Goal: Register for event/course

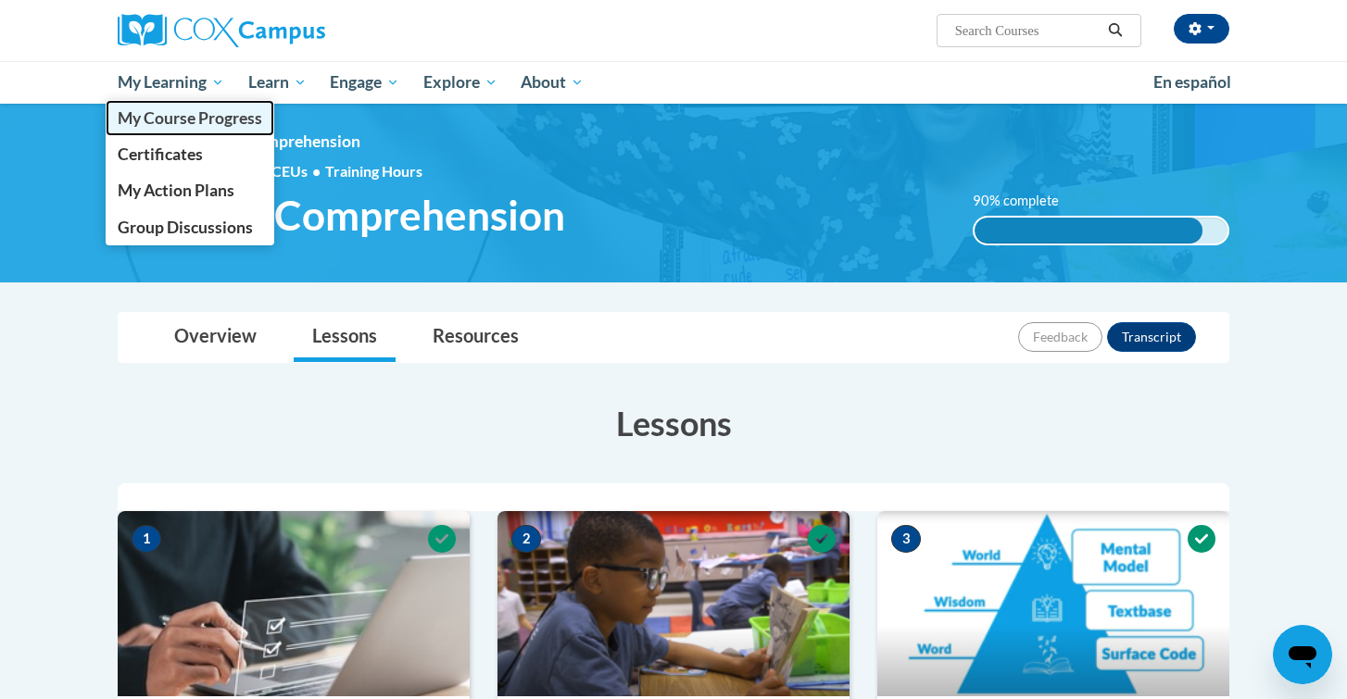
click at [174, 119] on span "My Course Progress" at bounding box center [190, 117] width 144 height 19
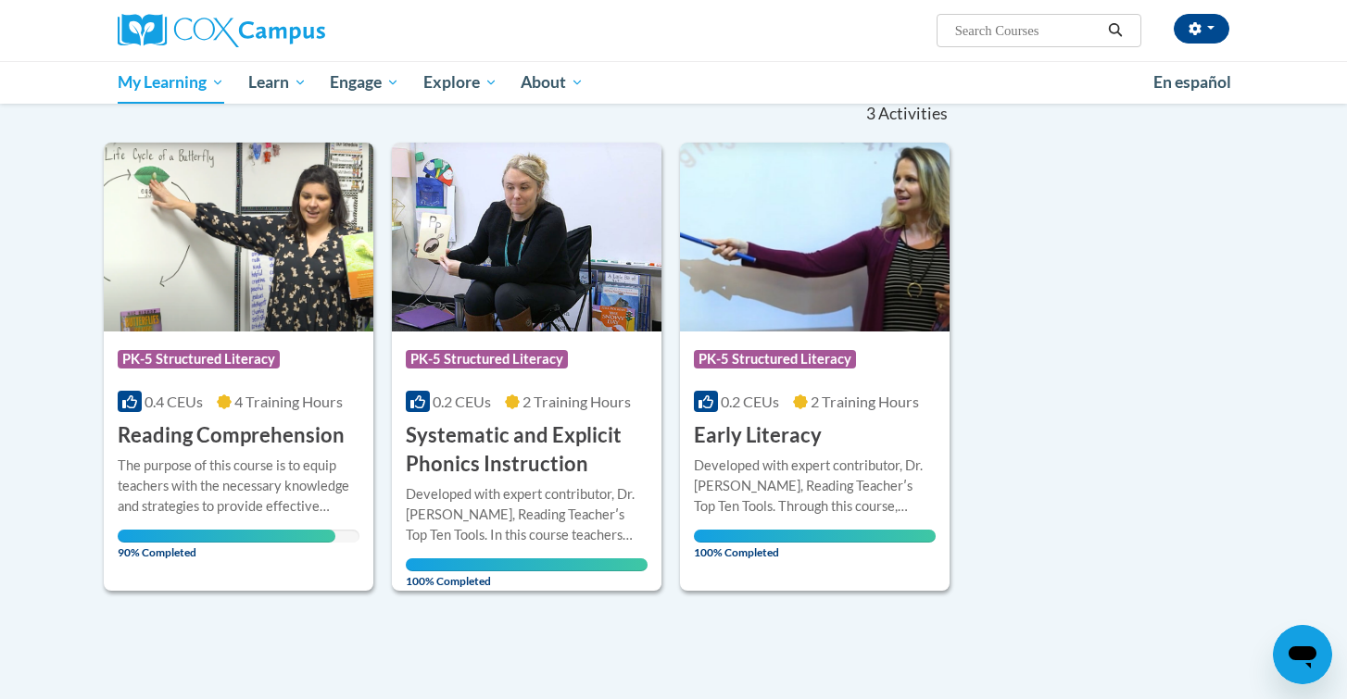
scroll to position [181, 0]
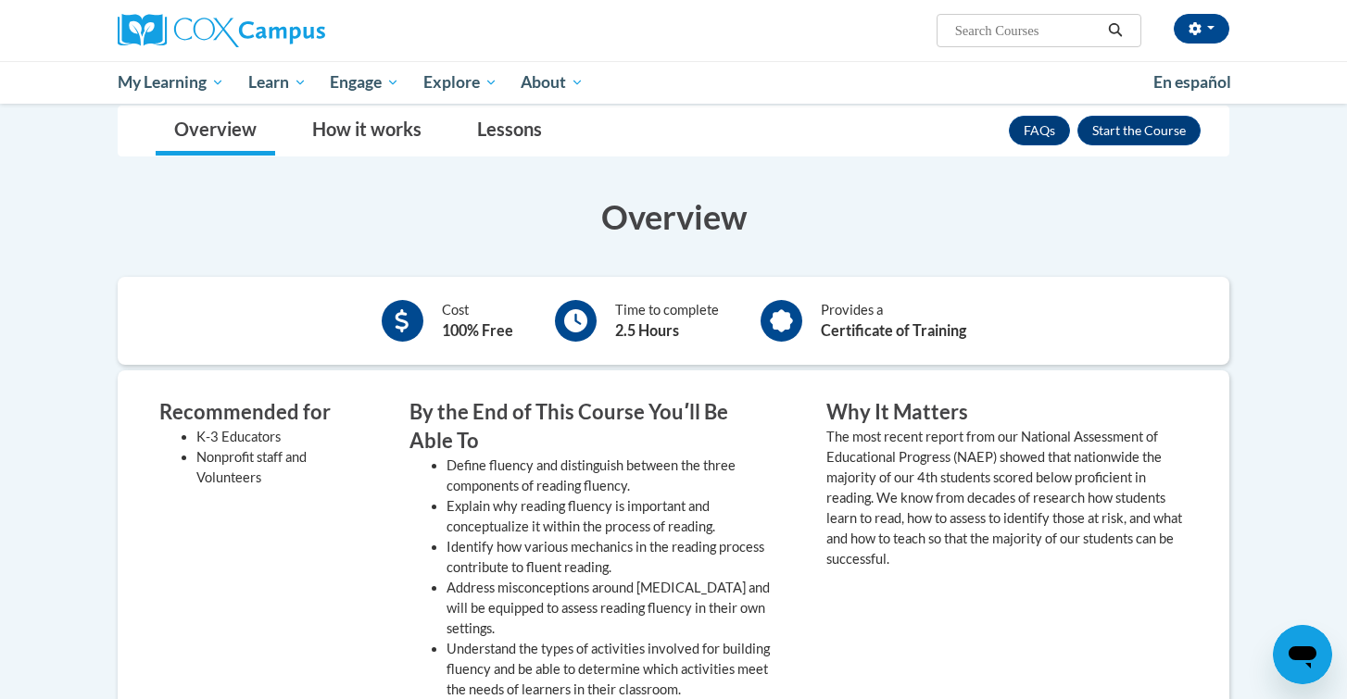
scroll to position [317, 0]
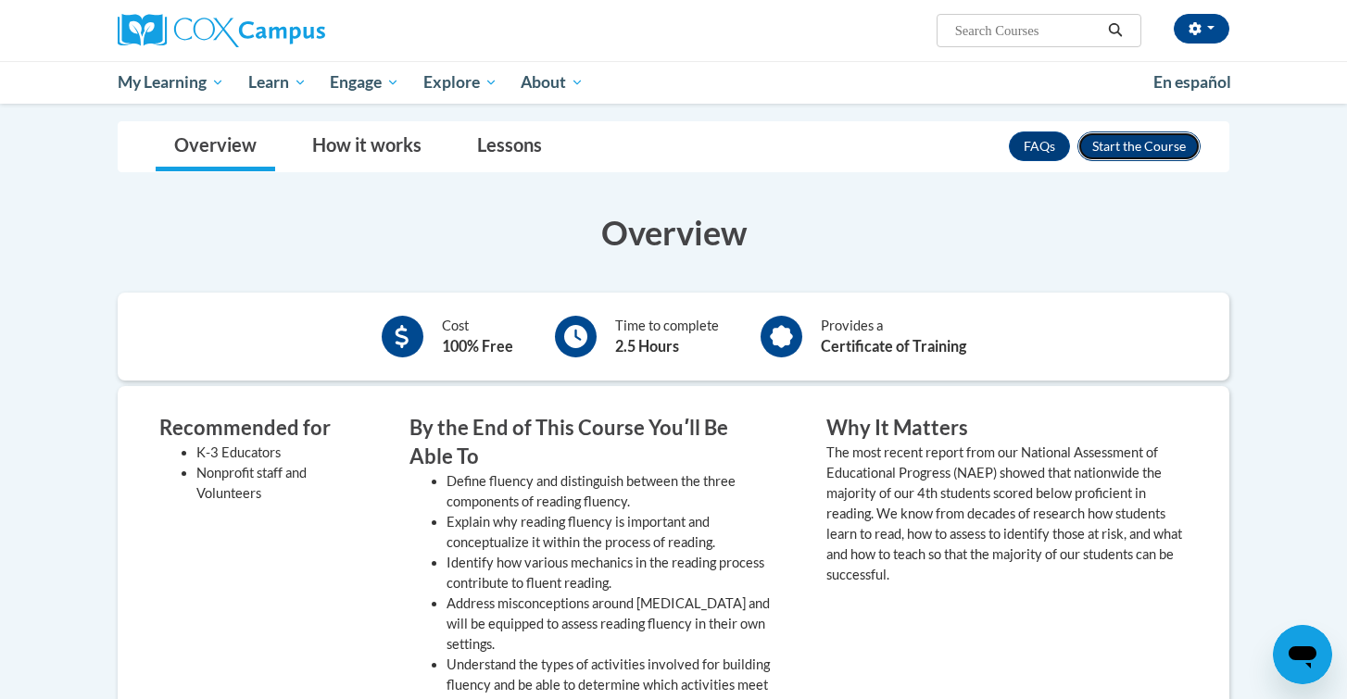
click at [1120, 132] on button "Enroll" at bounding box center [1138, 147] width 123 height 30
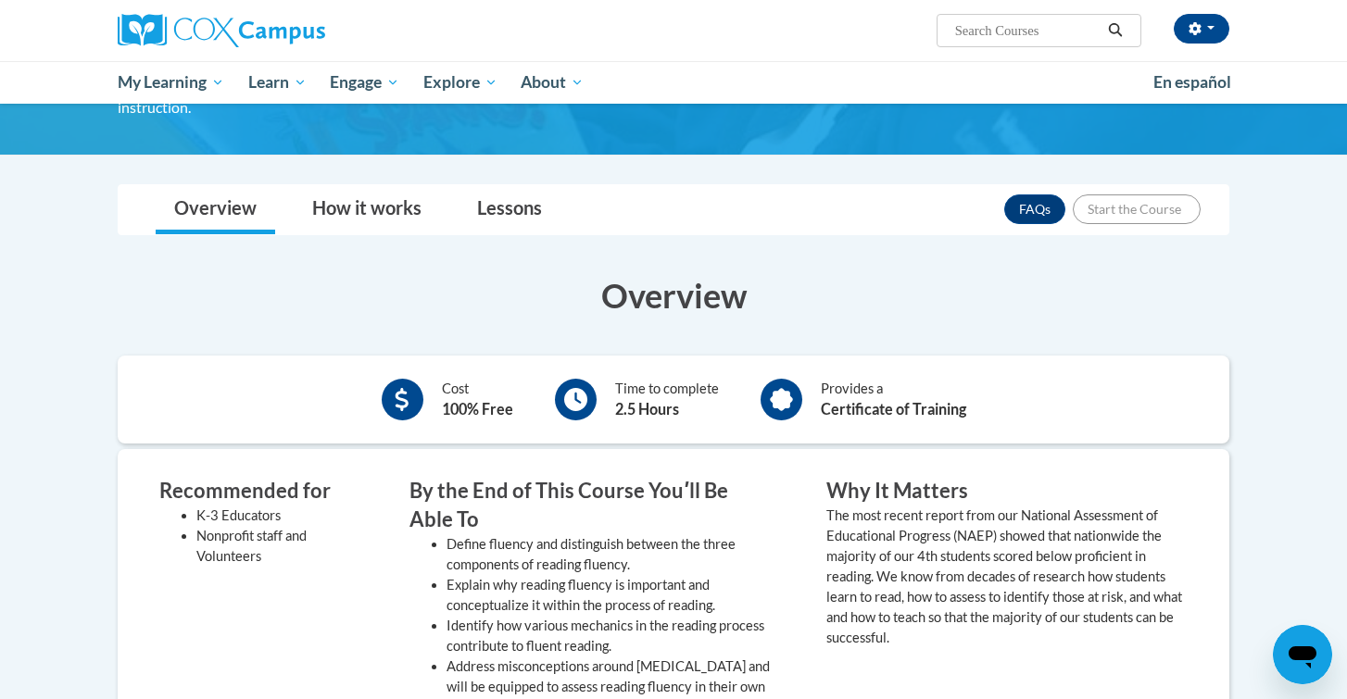
scroll to position [260, 0]
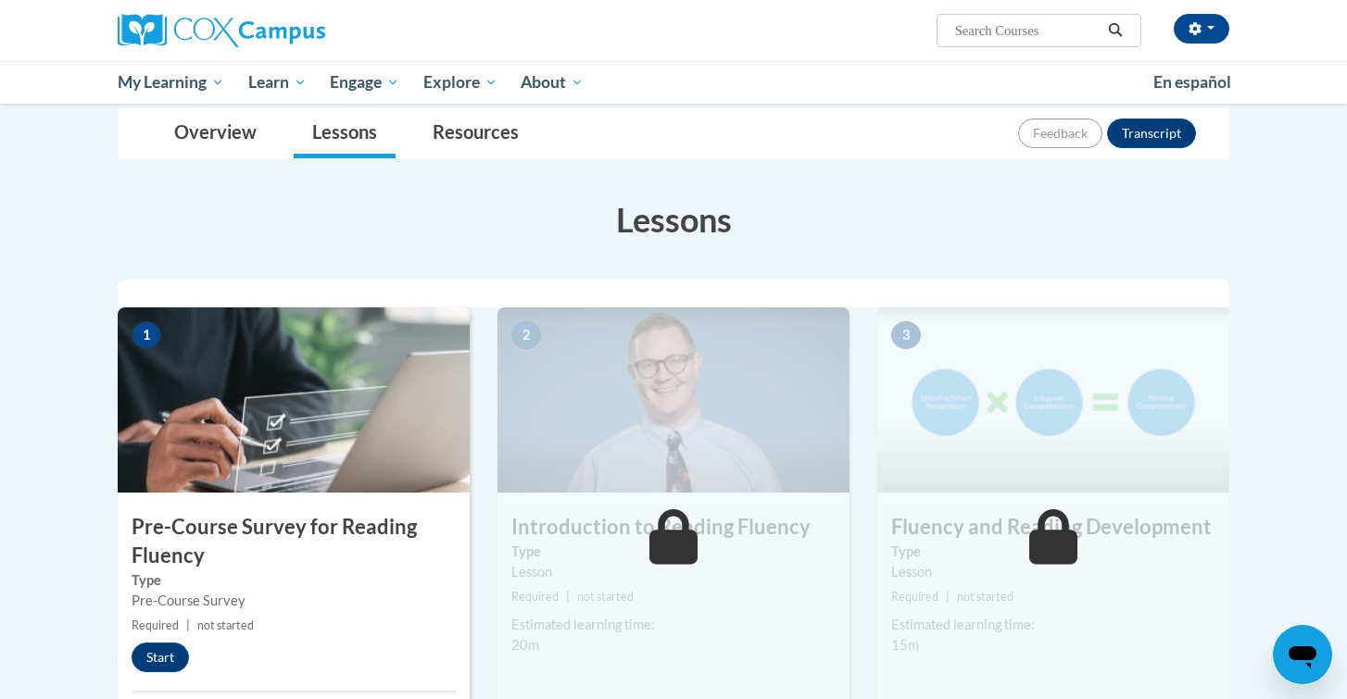
scroll to position [242, 0]
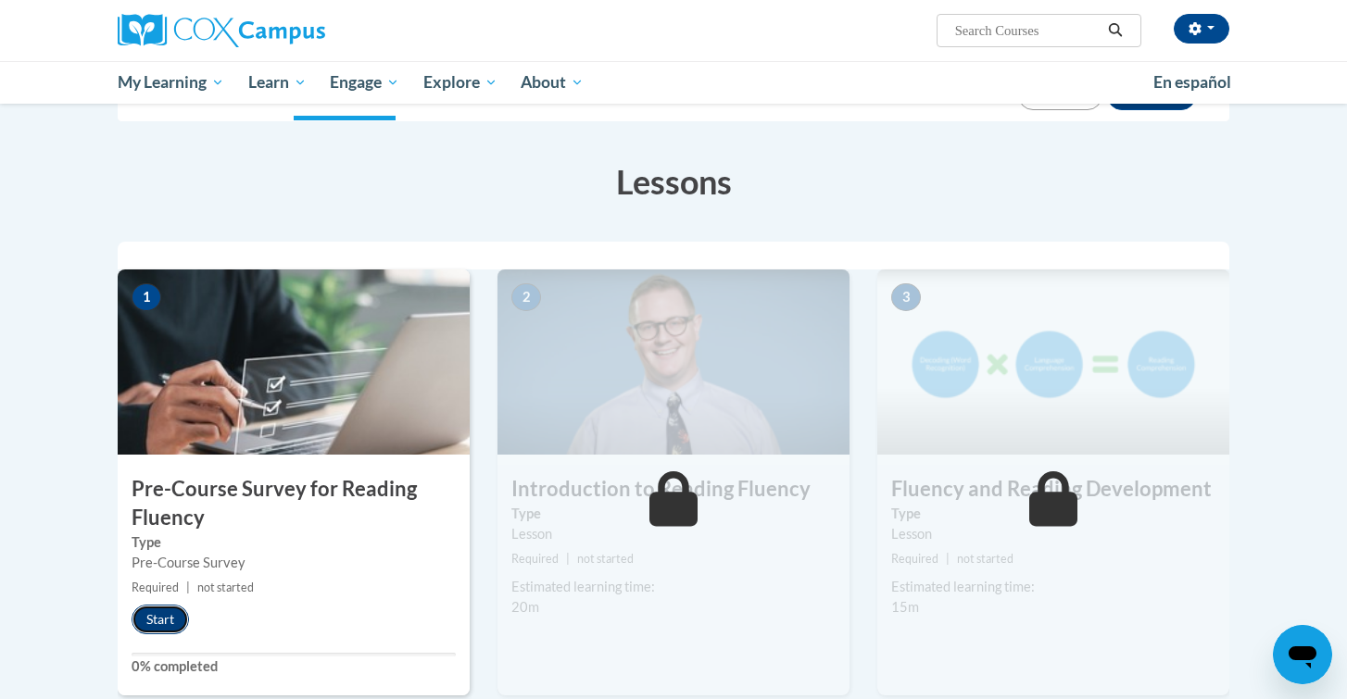
click at [162, 614] on button "Start" at bounding box center [160, 620] width 57 height 30
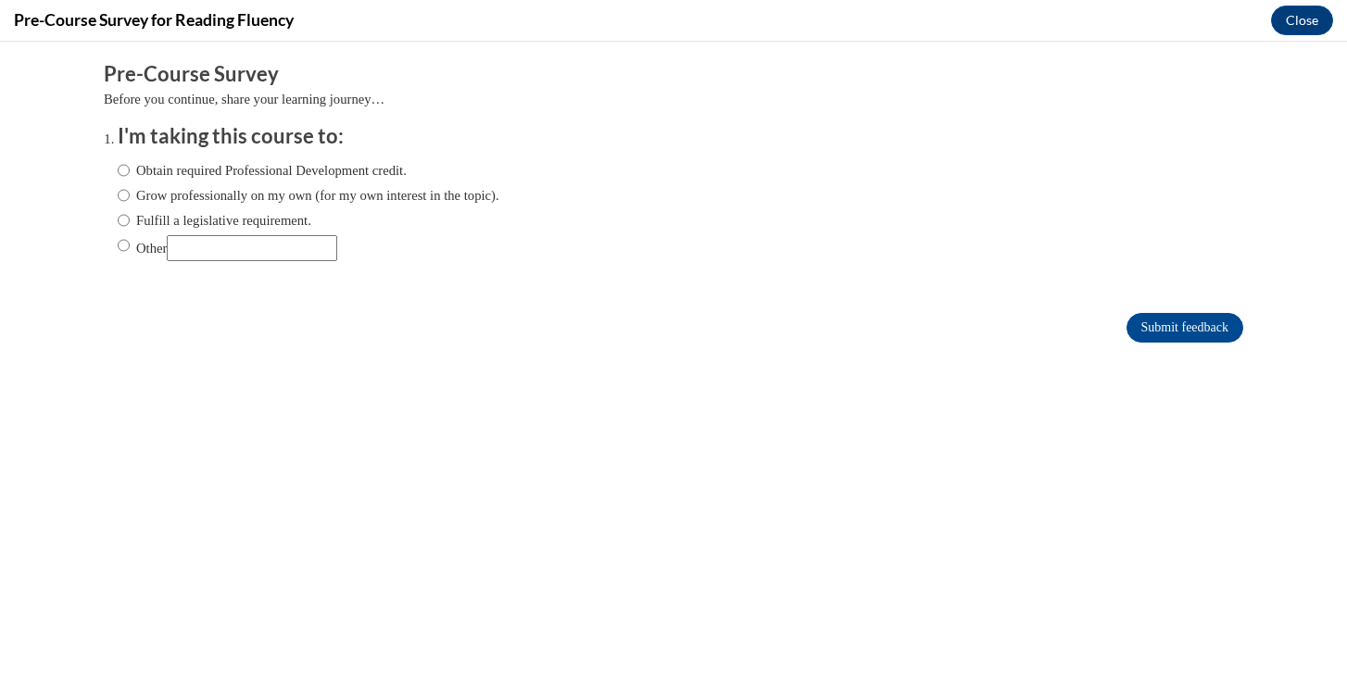
scroll to position [0, 0]
click at [215, 196] on label "Grow professionally on my own (for my own interest in the topic)." at bounding box center [309, 195] width 382 height 20
click at [130, 196] on input "Grow professionally on my own (for my own interest in the topic)." at bounding box center [124, 195] width 12 height 20
radio input "true"
click at [1210, 331] on input "Submit feedback" at bounding box center [1184, 328] width 117 height 30
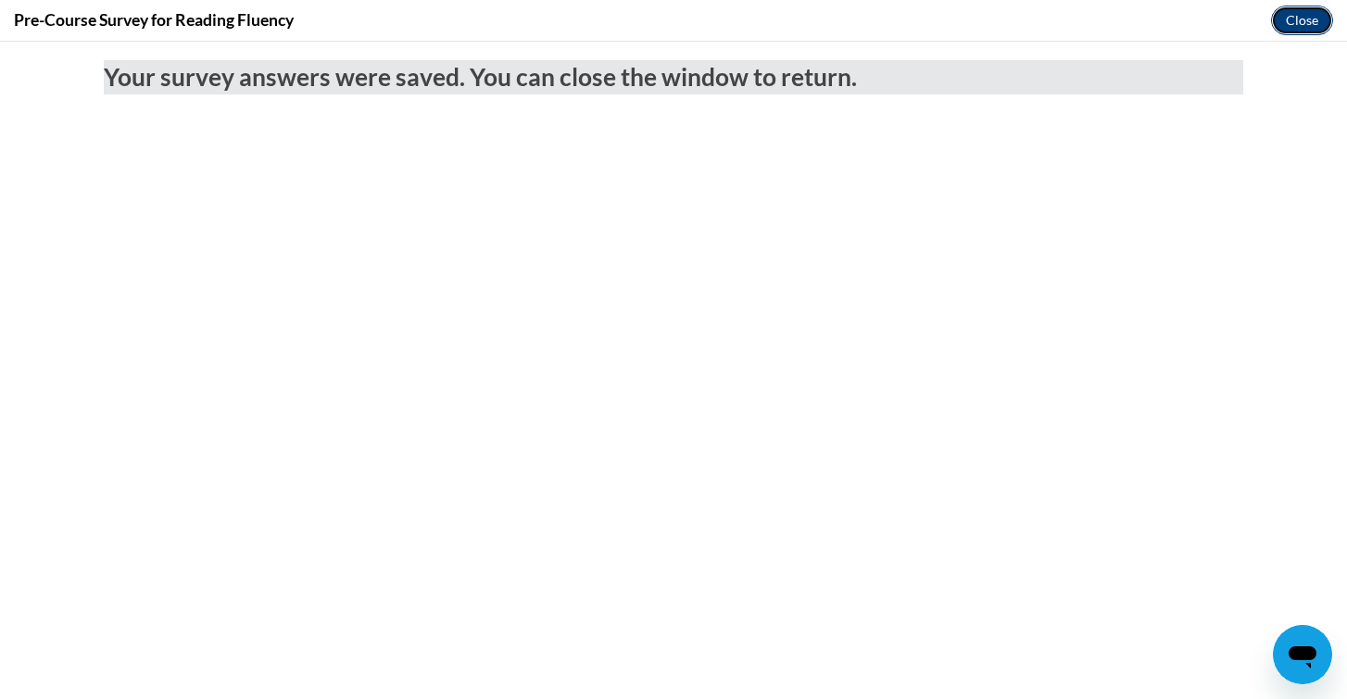
click at [1316, 16] on button "Close" at bounding box center [1302, 21] width 62 height 30
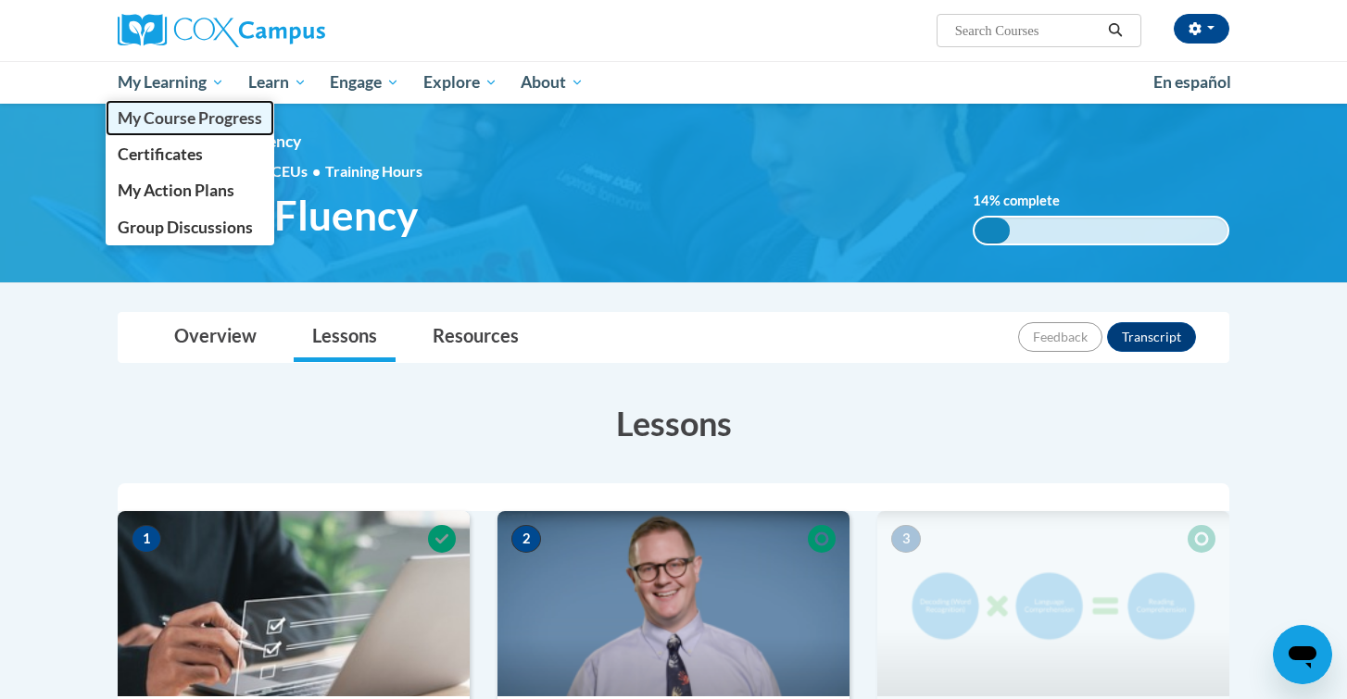
click at [185, 116] on span "My Course Progress" at bounding box center [190, 117] width 144 height 19
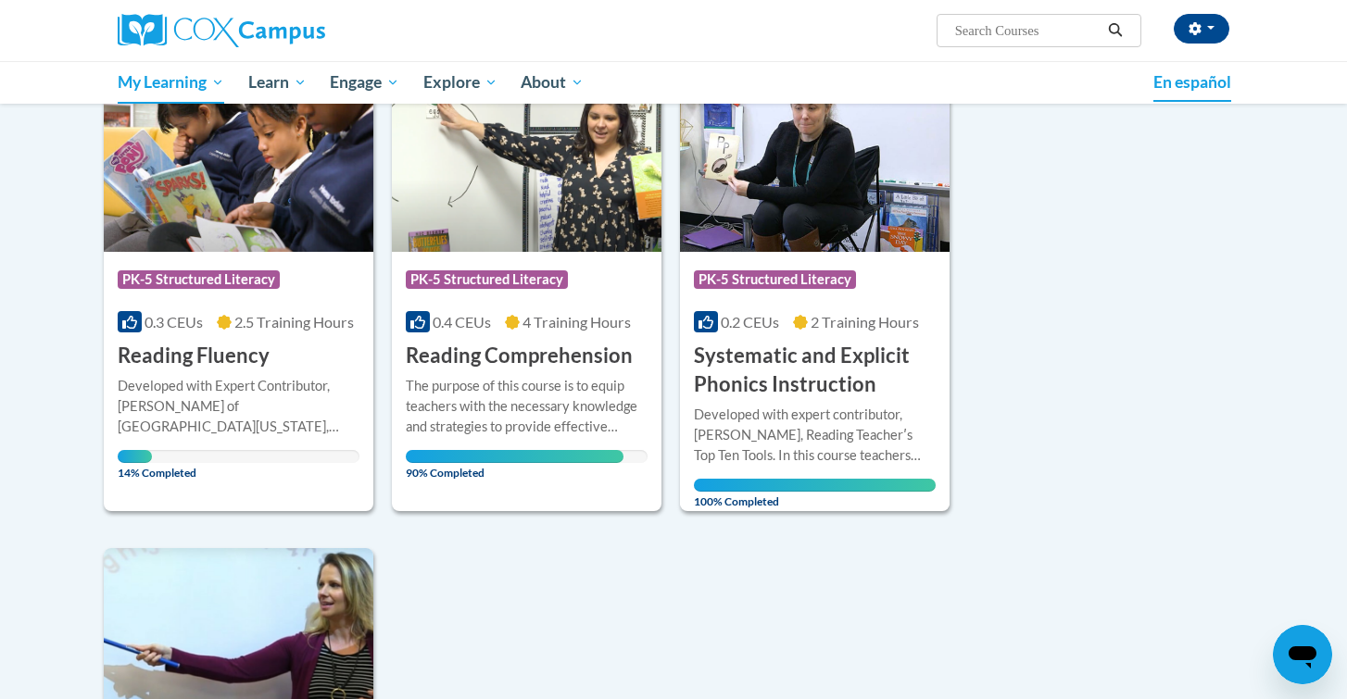
scroll to position [273, 0]
click at [1095, 177] on div "Sort Date Enrolled Title (A-Z) «« « 1-4 » »» 4 Activities CEUs Course Category:…" at bounding box center [673, 488] width 1167 height 965
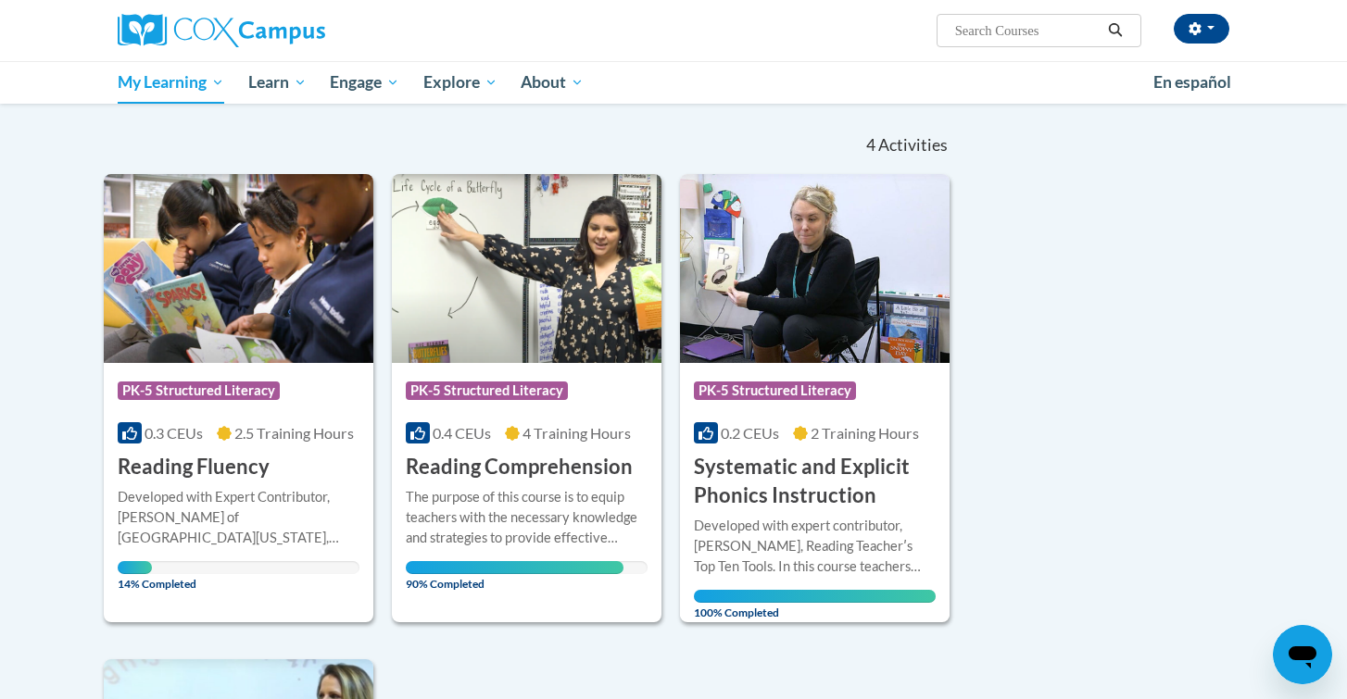
scroll to position [0, 0]
